Goal: Answer question/provide support: Share knowledge or assist other users

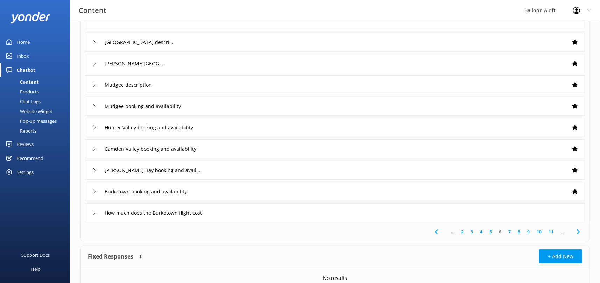
scroll to position [175, 0]
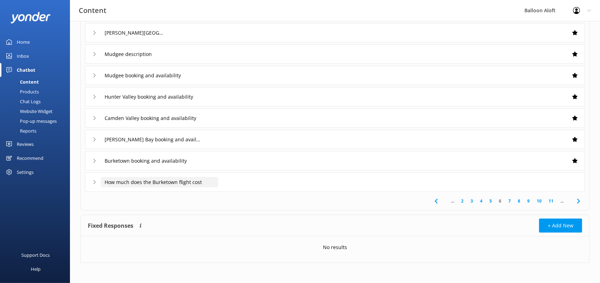
click at [145, 182] on input "How much does the Burketown flight cost" at bounding box center [160, 182] width 118 height 10
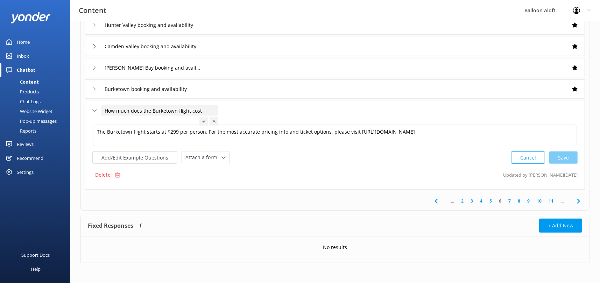
scroll to position [104, 0]
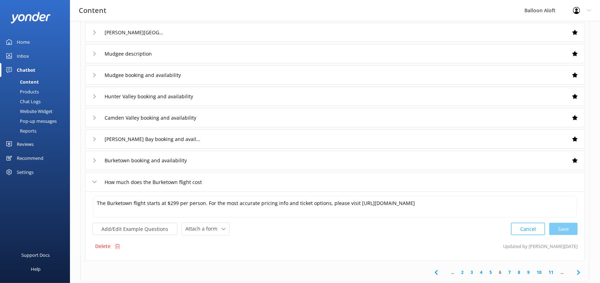
click at [510, 271] on link "7" at bounding box center [509, 272] width 9 height 7
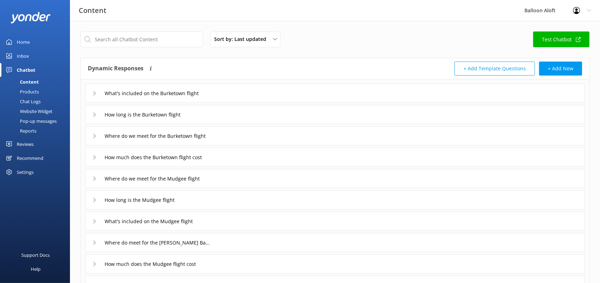
click at [97, 94] on div "What's included on the Burketown flight" at bounding box center [151, 93] width 118 height 12
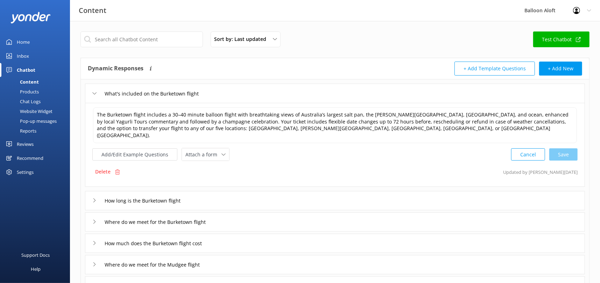
click at [93, 197] on div "How long is the Burketown flight" at bounding box center [141, 201] width 98 height 12
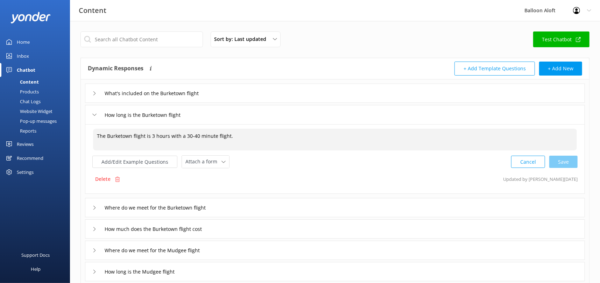
click at [243, 137] on textarea "The Burketown flight is 3 hours with a 30-40 minute flight." at bounding box center [335, 140] width 484 height 22
click at [184, 135] on textarea "The Burketown flight is 3 hours with a 30-40 minute flight." at bounding box center [335, 140] width 484 height 22
click at [184, 136] on textarea "The Burketown flight is 3 hours with a 30-40 minute flight." at bounding box center [335, 140] width 484 height 22
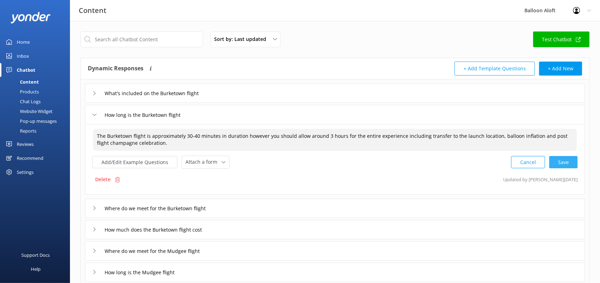
click at [572, 162] on div "Cancel Save" at bounding box center [544, 162] width 66 height 13
type textarea "The Burketown flight is approximately 30-40 minutes in duration however you sho…"
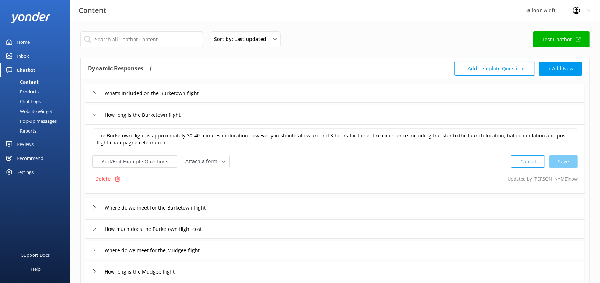
click at [96, 206] on icon at bounding box center [94, 207] width 4 height 4
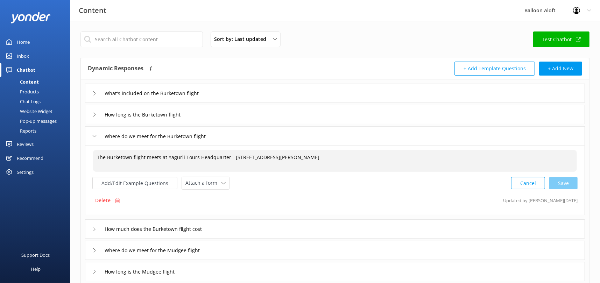
click at [228, 157] on textarea "The Burketown flight meets at Yagurli Tours Headquarter - [STREET_ADDRESS][PERS…" at bounding box center [335, 161] width 484 height 22
click at [226, 156] on textarea "The Burketown flight meets at Yagurli Tours Headquarter - [STREET_ADDRESS][PERS…" at bounding box center [335, 161] width 484 height 22
click at [143, 157] on textarea "The Burketown flight meets at Yagurli Tours Headquarter - [STREET_ADDRESS][PERS…" at bounding box center [335, 161] width 484 height 22
click at [161, 158] on textarea "The Burketown flights meets at [GEOGRAPHIC_DATA] Tours Headquarter - [STREET_AD…" at bounding box center [335, 161] width 484 height 22
click at [168, 157] on textarea "The Burketown flights meet at [GEOGRAPHIC_DATA] Tours Headquarter - [STREET_ADD…" at bounding box center [335, 161] width 484 height 22
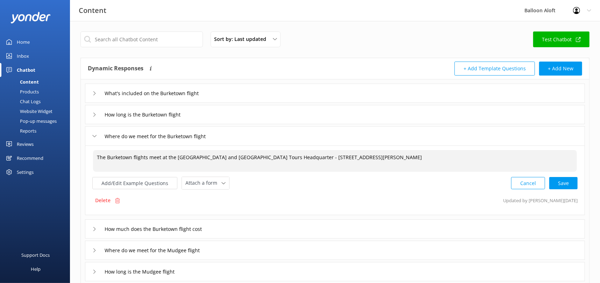
click at [306, 157] on textarea "The Burketown flights meet at the [GEOGRAPHIC_DATA] and [GEOGRAPHIC_DATA] Tours…" at bounding box center [335, 161] width 484 height 22
click at [105, 158] on textarea "The Burketown flights meet at the [GEOGRAPHIC_DATA] and [GEOGRAPHIC_DATA] - [ST…" at bounding box center [335, 161] width 484 height 22
click at [114, 162] on textarea "Our Burketown flights meet at the [GEOGRAPHIC_DATA] and [GEOGRAPHIC_DATA] Tours…" at bounding box center [335, 161] width 484 height 22
click at [569, 183] on div "Cancel Save" at bounding box center [544, 183] width 66 height 13
type textarea "Our Burketown flights meet at the [GEOGRAPHIC_DATA] and [GEOGRAPHIC_DATA] Tours…"
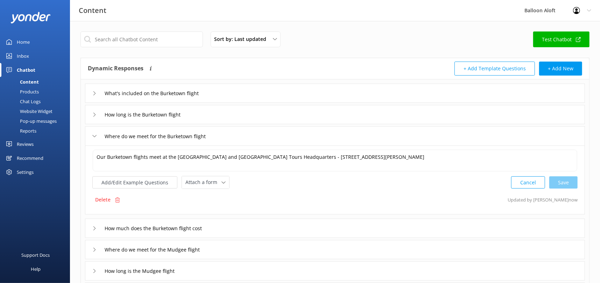
click at [94, 229] on use at bounding box center [94, 228] width 2 height 4
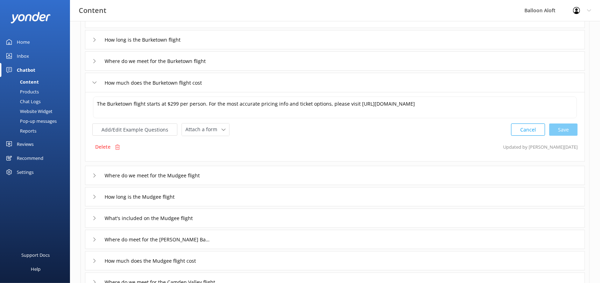
scroll to position [77, 0]
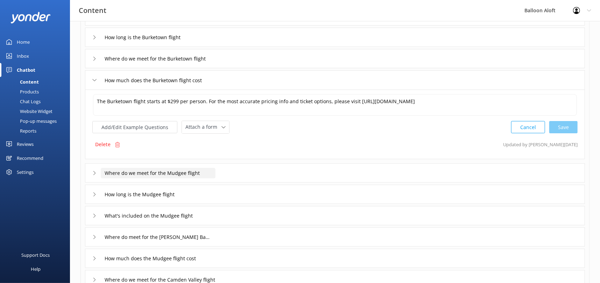
click at [161, 177] on input "Where do we meet for the Mudgee flight" at bounding box center [158, 173] width 115 height 10
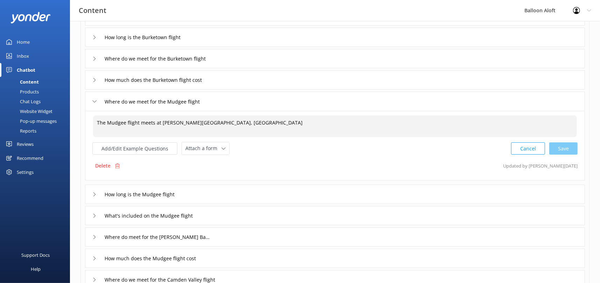
click at [242, 121] on textarea "The Mudgee flight meets at [PERSON_NAME][GEOGRAPHIC_DATA], [GEOGRAPHIC_DATA]" at bounding box center [335, 126] width 484 height 22
click at [570, 148] on div "Cancel Loading.." at bounding box center [545, 147] width 66 height 13
type textarea "The Mudgee flight meets at [PERSON_NAME][GEOGRAPHIC_DATA], [GEOGRAPHIC_DATA] at…"
click at [97, 192] on div "How long is the Mudgee flight" at bounding box center [137, 194] width 90 height 12
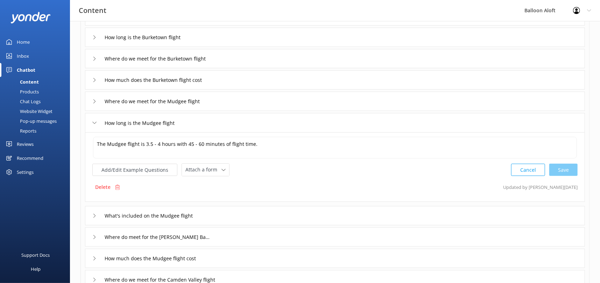
click at [93, 216] on icon at bounding box center [94, 216] width 4 height 4
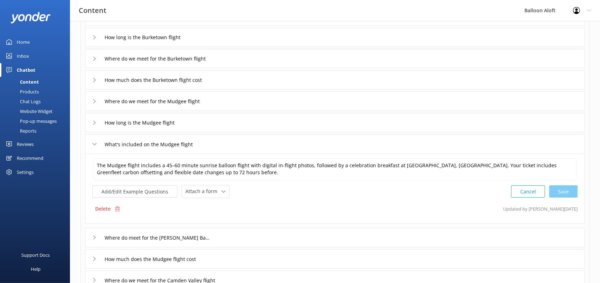
click at [95, 144] on icon at bounding box center [94, 144] width 4 height 4
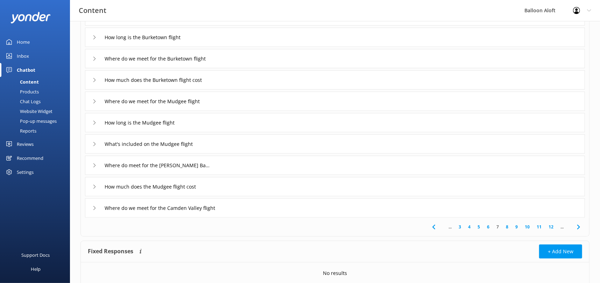
click at [96, 164] on icon at bounding box center [94, 165] width 4 height 4
